Goal: Task Accomplishment & Management: Manage account settings

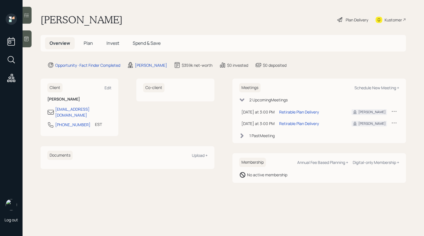
click at [364, 19] on div "Plan Delivery" at bounding box center [357, 20] width 23 height 6
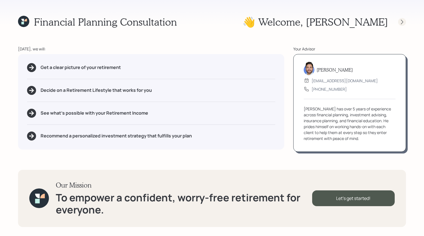
click at [403, 23] on icon at bounding box center [402, 22] width 6 height 6
